Goal: Communication & Community: Answer question/provide support

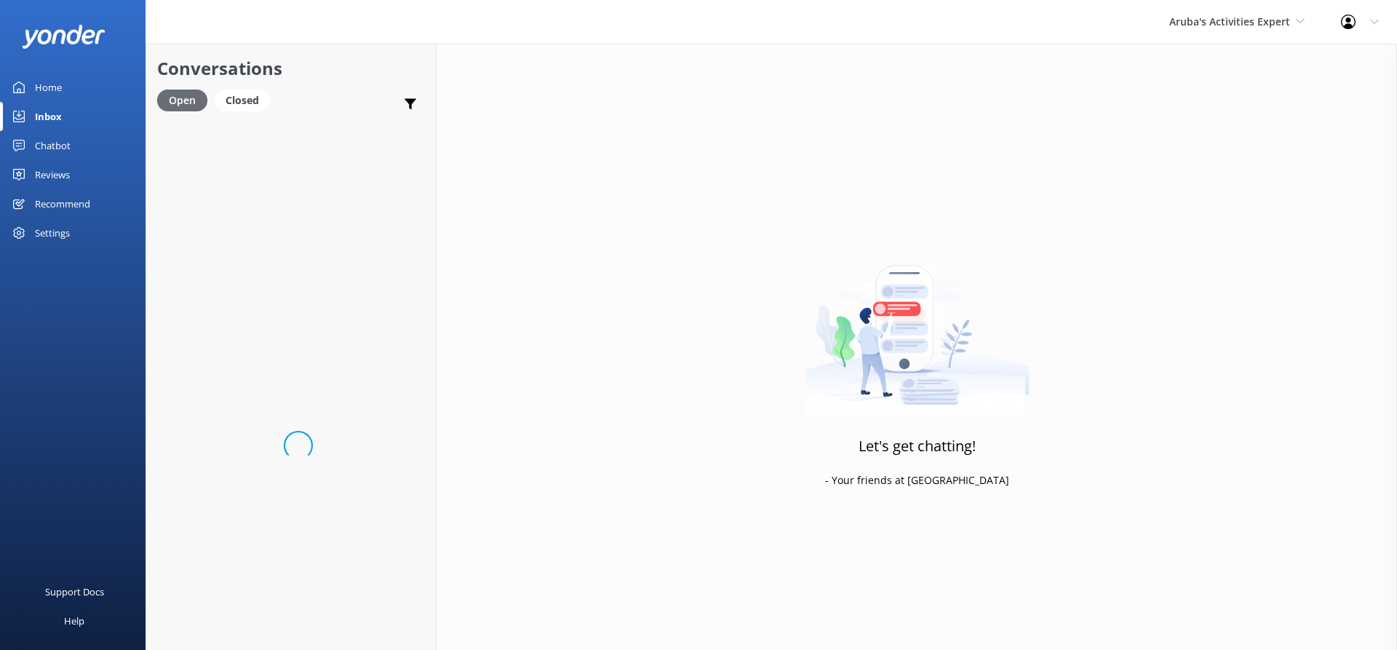
click at [194, 104] on div "Open" at bounding box center [182, 101] width 50 height 22
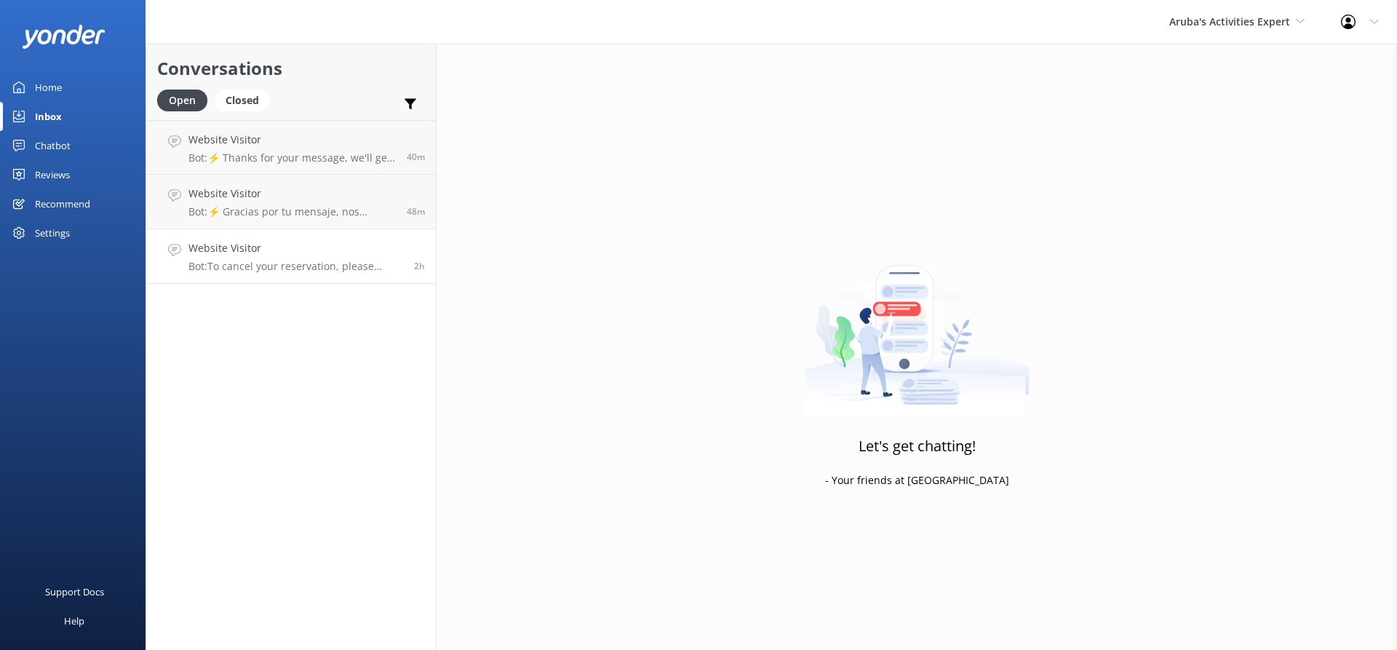
click at [336, 255] on h4 "Website Visitor" at bounding box center [295, 248] width 215 height 16
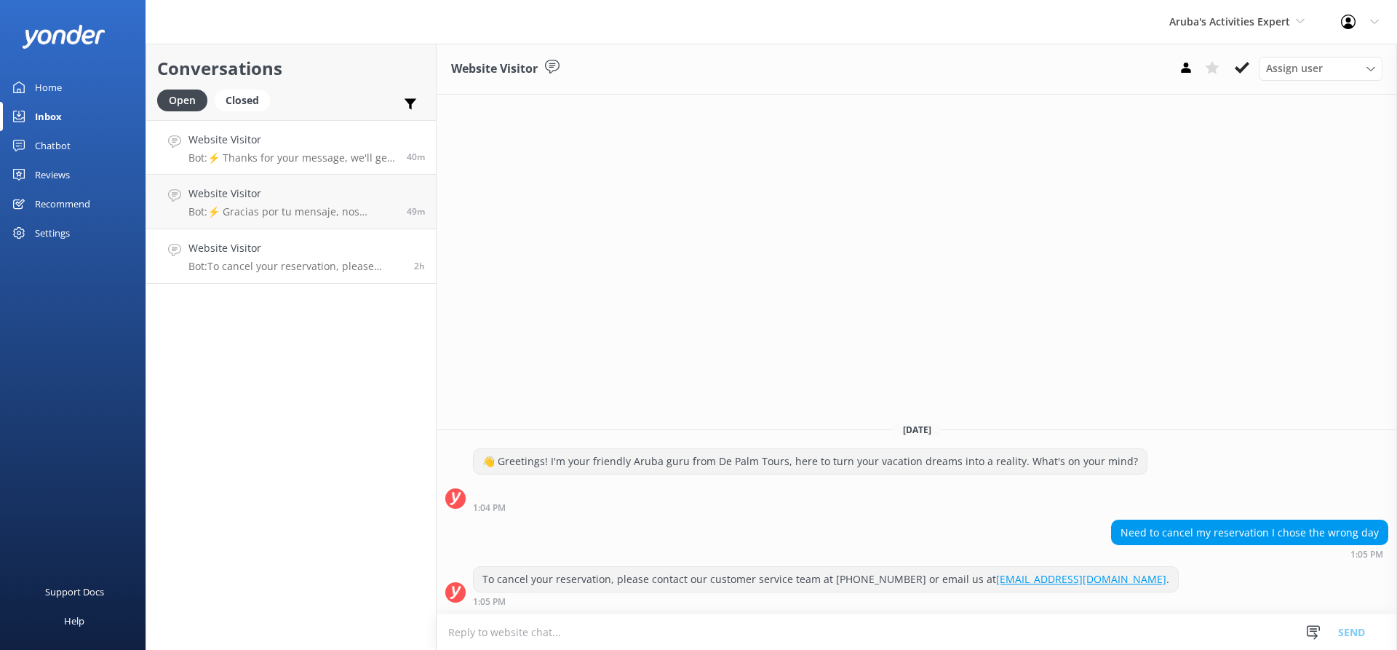
click at [308, 150] on div "Website Visitor Bot: ⚡ Thanks for your message, we'll get back to you as soon a…" at bounding box center [291, 147] width 207 height 31
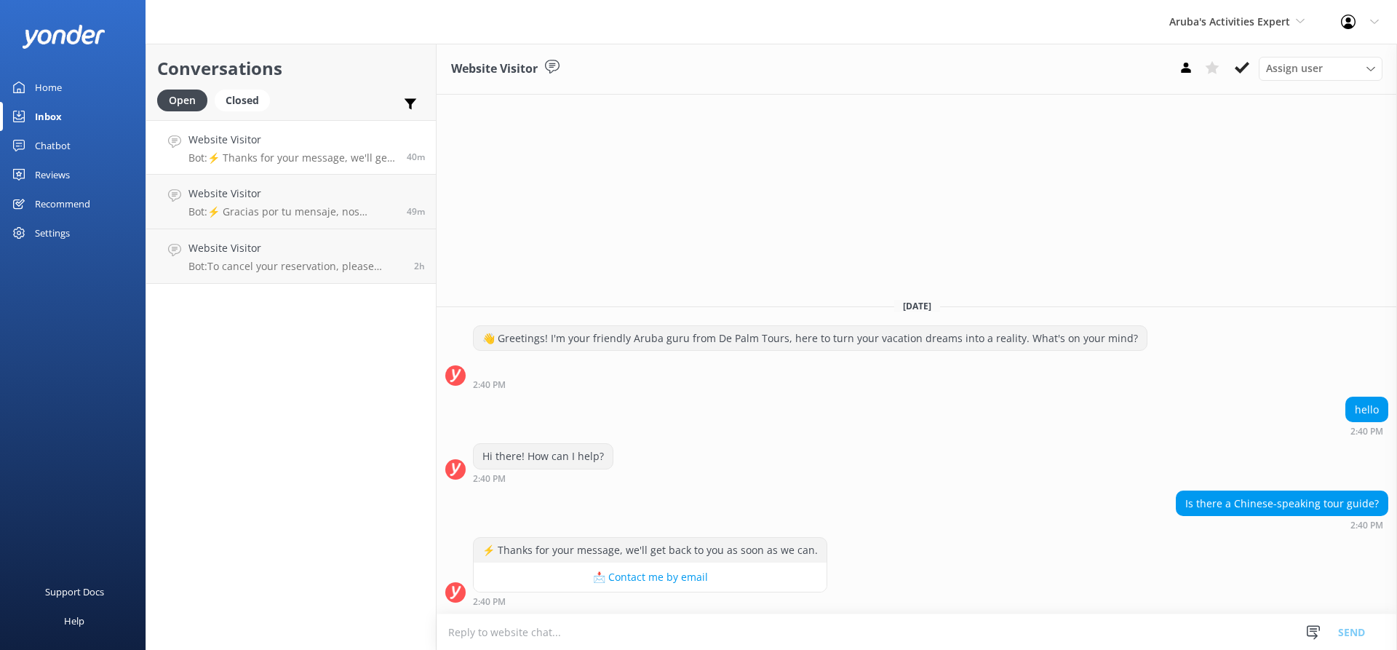
click at [571, 632] on textarea at bounding box center [917, 632] width 961 height 36
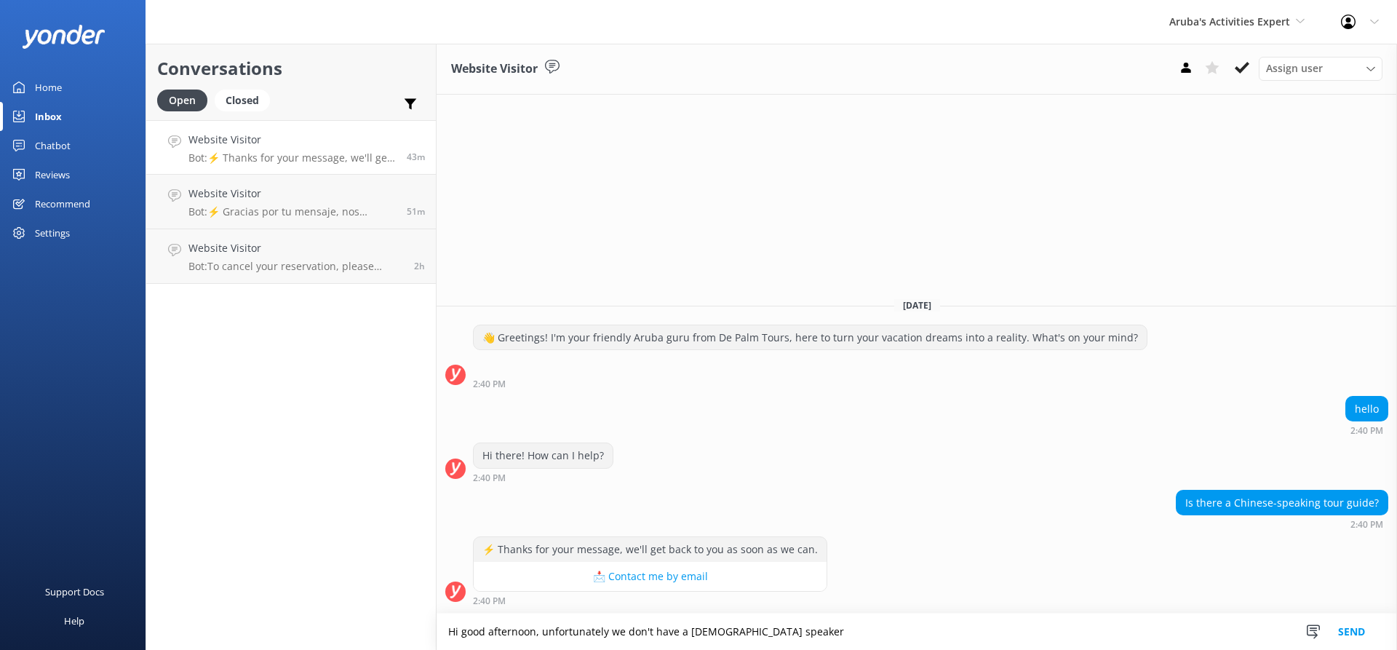
type textarea "Hi good afternoon, unfortunately we don't have a [DEMOGRAPHIC_DATA] speaker"
click at [1360, 640] on button "Send" at bounding box center [1351, 631] width 55 height 36
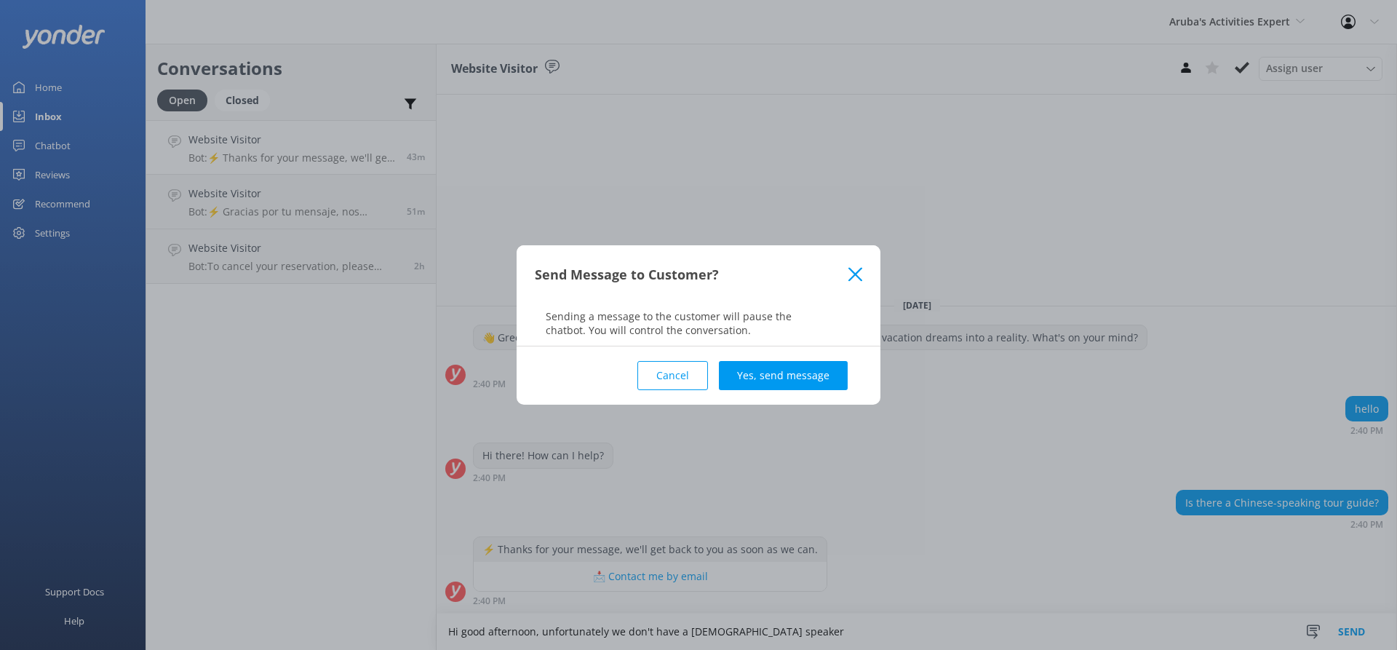
drag, startPoint x: 771, startPoint y: 363, endPoint x: 771, endPoint y: 373, distance: 9.5
click at [771, 365] on button "Yes, send message" at bounding box center [783, 375] width 129 height 29
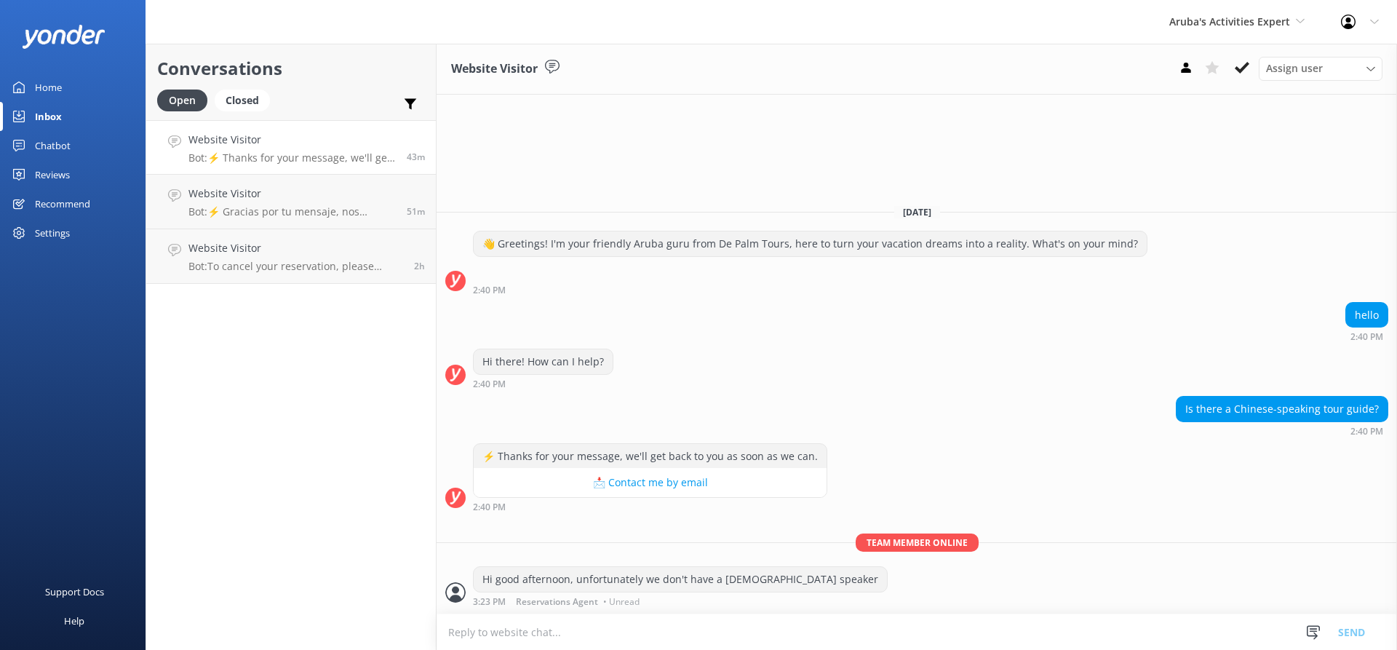
click at [306, 155] on p "Bot: ⚡ Thanks for your message, we'll get back to you as soon as we can." at bounding box center [291, 157] width 207 height 13
click at [325, 150] on div "Website Visitor Bot: ⚡ Thanks for your message, we'll get back to you as soon a…" at bounding box center [291, 147] width 207 height 31
click at [298, 204] on div "Website Visitor Bot: ⚡ Gracias por tu mensaje, nos pondremos en contacto contig…" at bounding box center [291, 202] width 207 height 32
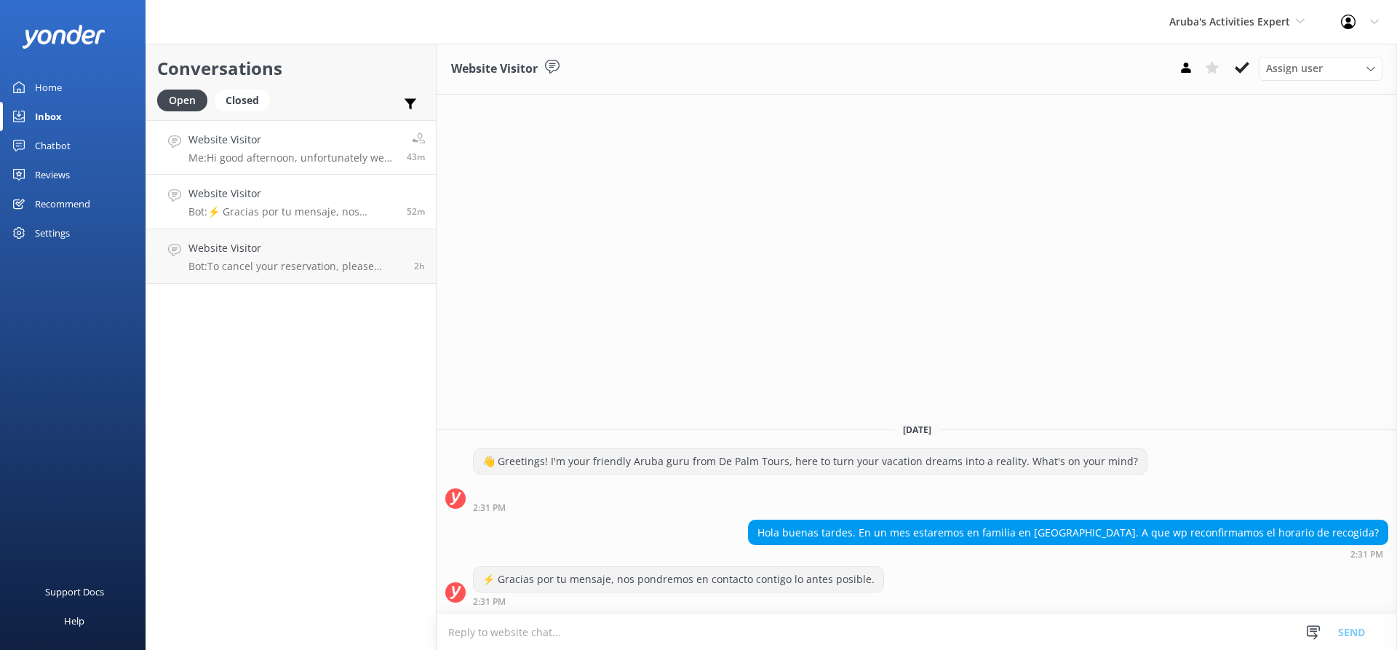
click at [296, 154] on p "Me: Hi good afternoon, unfortunately we don't have a [DEMOGRAPHIC_DATA] speaker" at bounding box center [291, 157] width 207 height 13
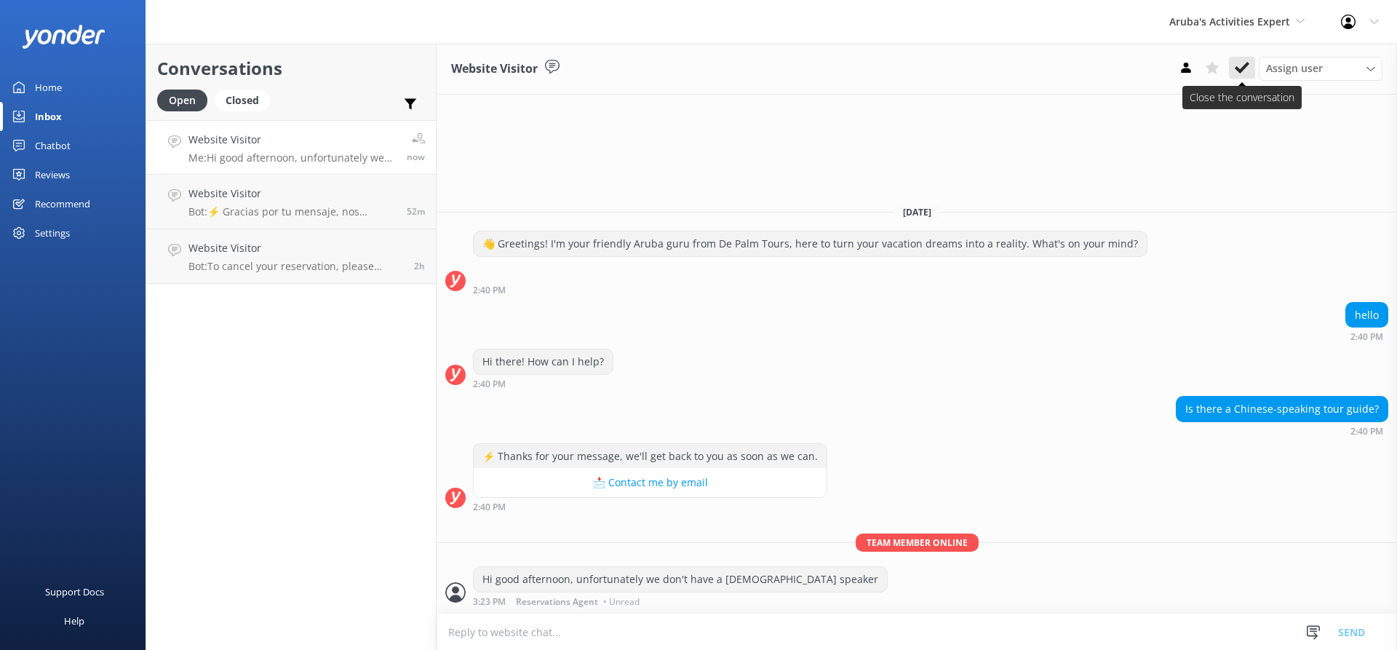
click at [1246, 67] on use at bounding box center [1242, 68] width 15 height 12
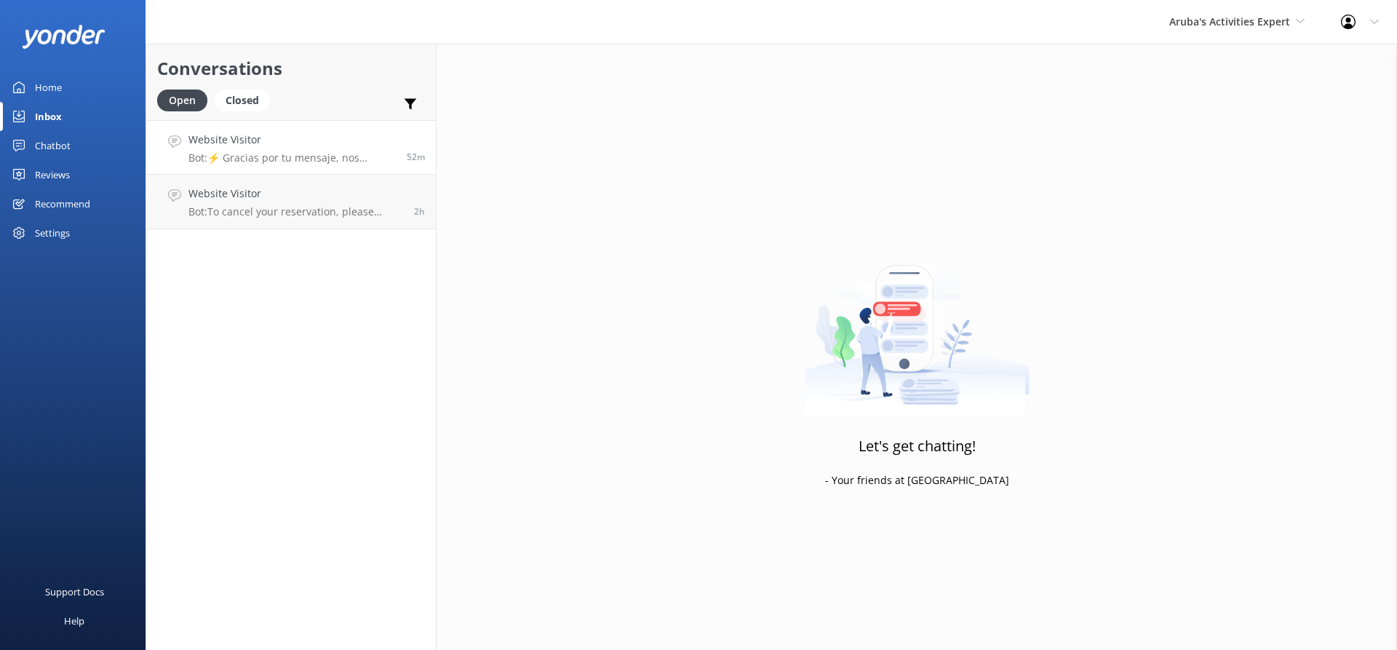
click at [274, 146] on h4 "Website Visitor" at bounding box center [291, 140] width 207 height 16
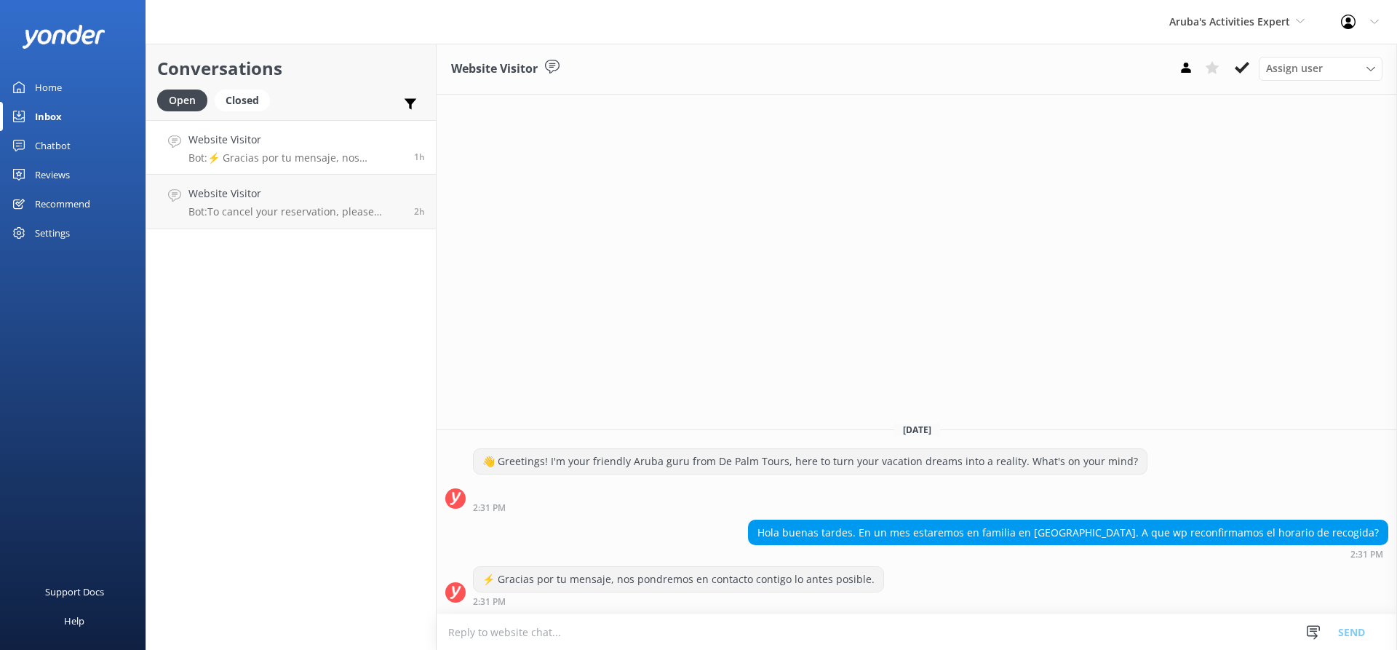
click at [319, 151] on div "Website Visitor Bot: ⚡ Gracias por tu mensaje, nos pondremos en contacto contig…" at bounding box center [295, 147] width 215 height 31
